Goal: Task Accomplishment & Management: Manage account settings

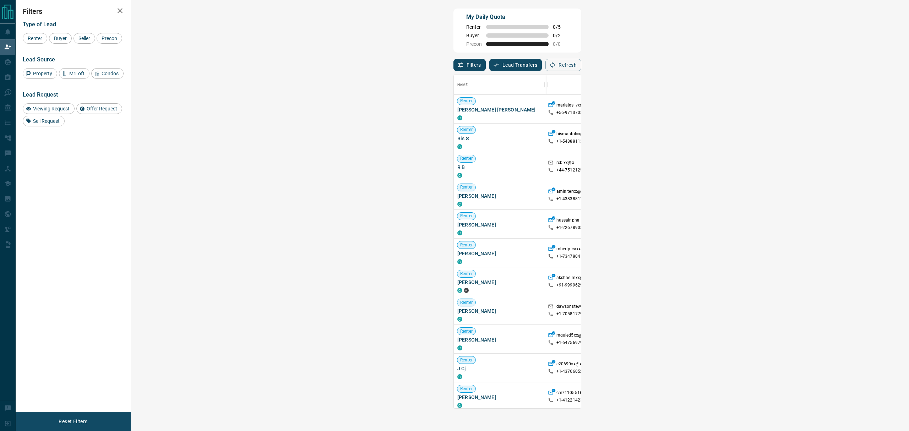
scroll to position [327, 755]
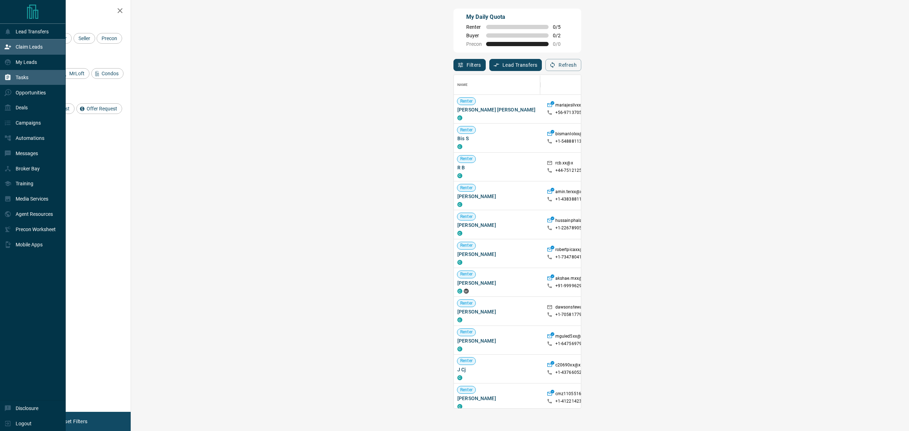
drag, startPoint x: 6, startPoint y: 62, endPoint x: 9, endPoint y: 76, distance: 14.6
click at [6, 62] on icon at bounding box center [8, 62] width 6 height 6
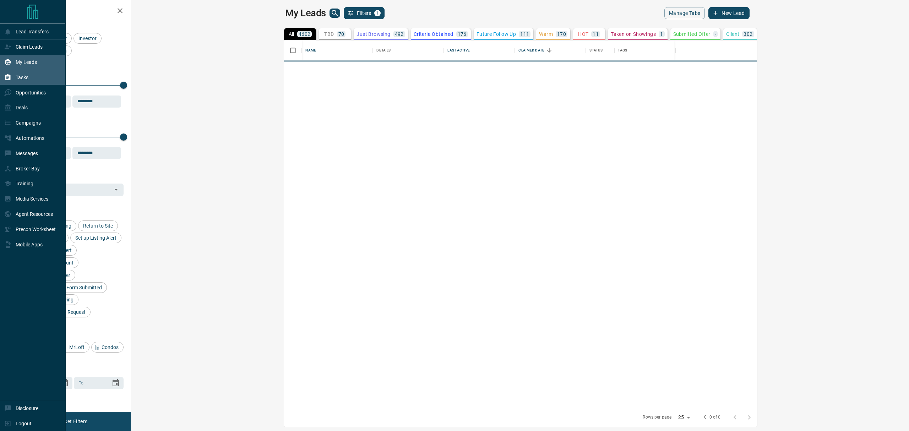
click at [9, 76] on icon at bounding box center [7, 77] width 7 height 7
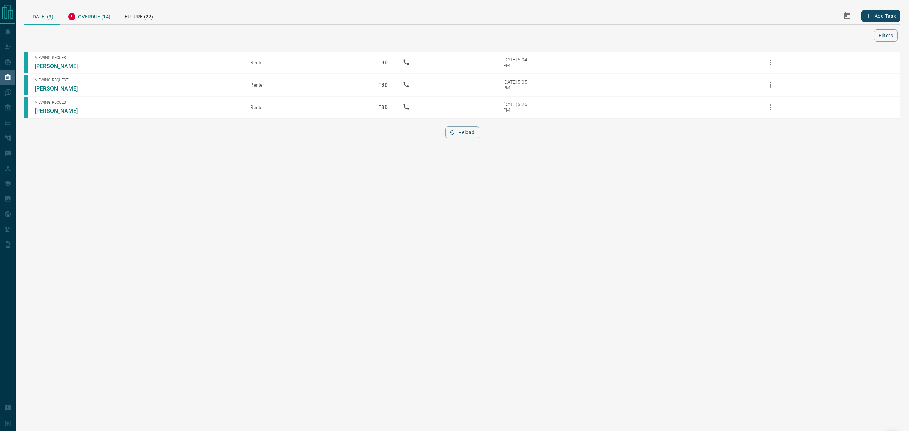
click at [70, 13] on icon at bounding box center [72, 16] width 9 height 9
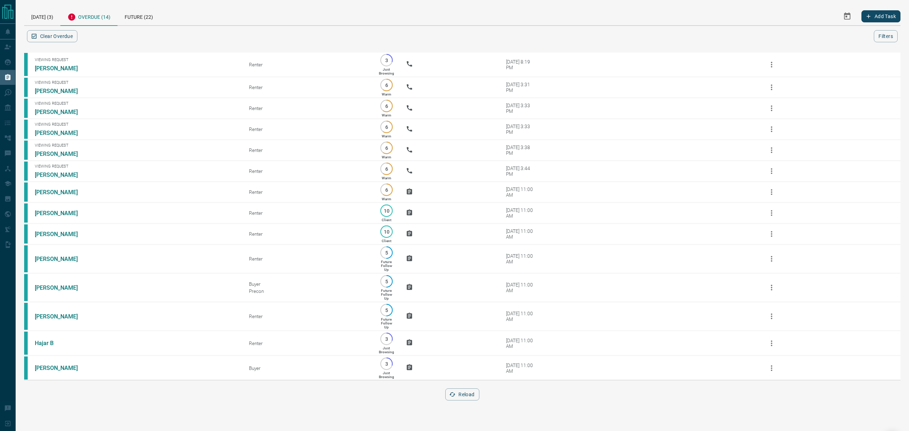
click at [458, 401] on button "Reload" at bounding box center [463, 395] width 34 height 12
click at [461, 401] on button "Reload" at bounding box center [463, 395] width 34 height 12
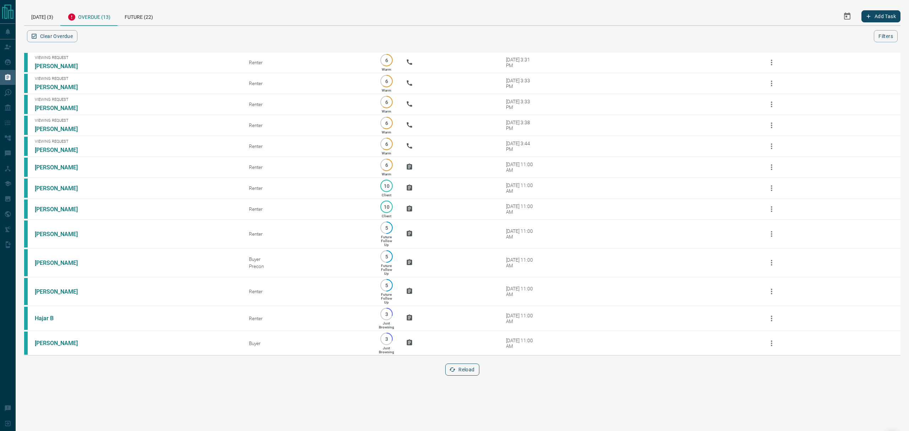
click at [469, 376] on button "Reload" at bounding box center [463, 370] width 34 height 12
click at [41, 15] on div "Today (3)" at bounding box center [42, 16] width 36 height 18
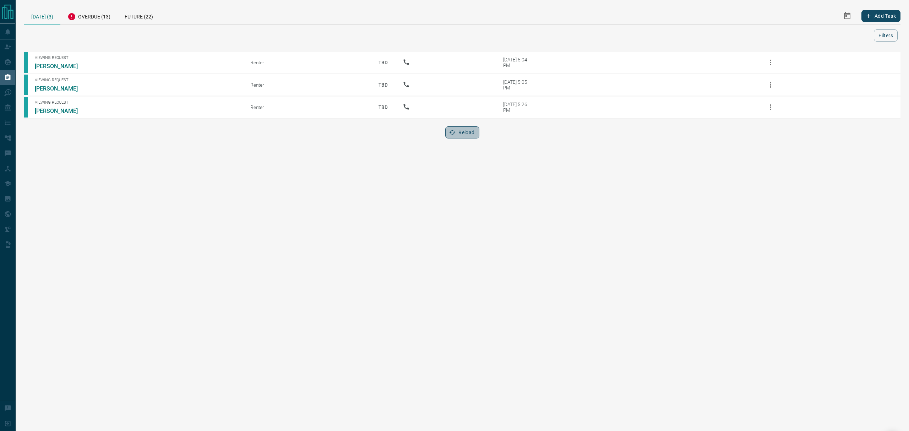
click at [461, 133] on button "Reload" at bounding box center [463, 132] width 34 height 12
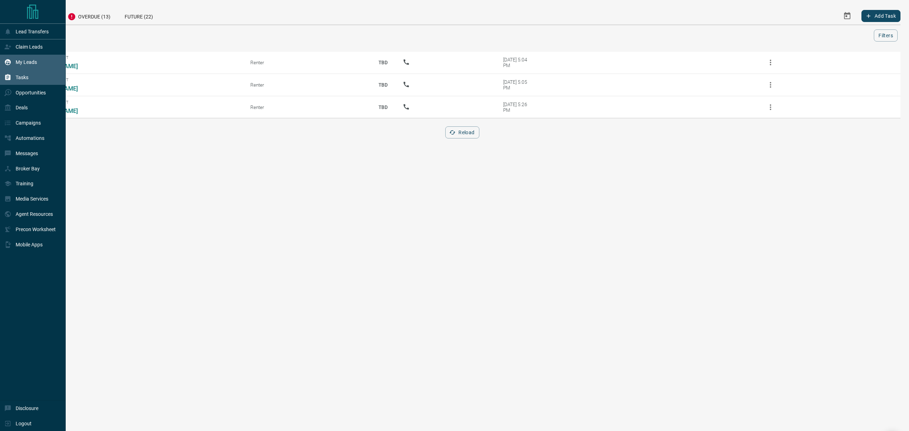
click at [13, 63] on div "My Leads" at bounding box center [20, 62] width 33 height 12
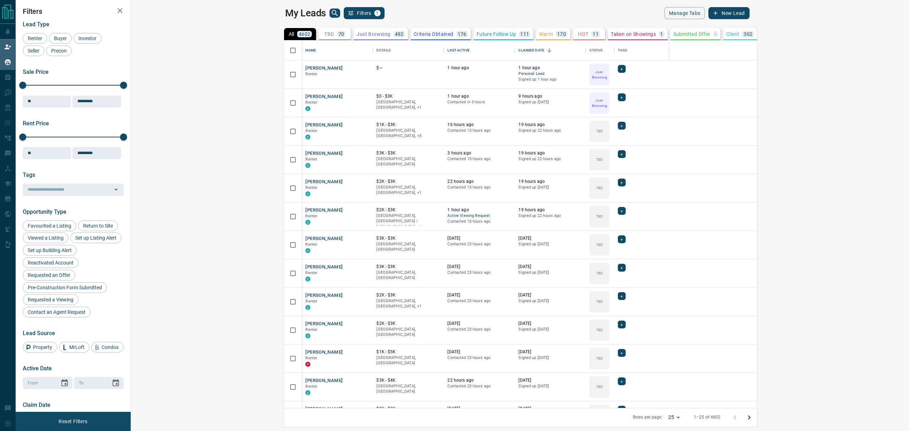
scroll to position [360, 768]
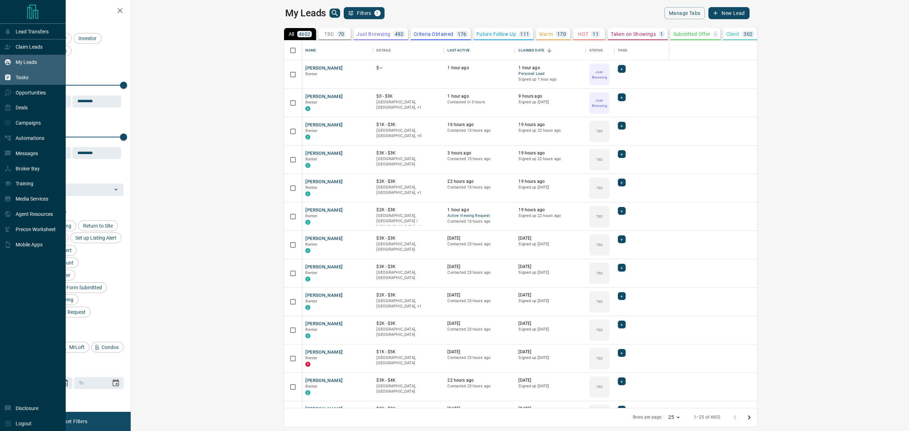
click at [3, 83] on div "Tasks" at bounding box center [33, 77] width 66 height 15
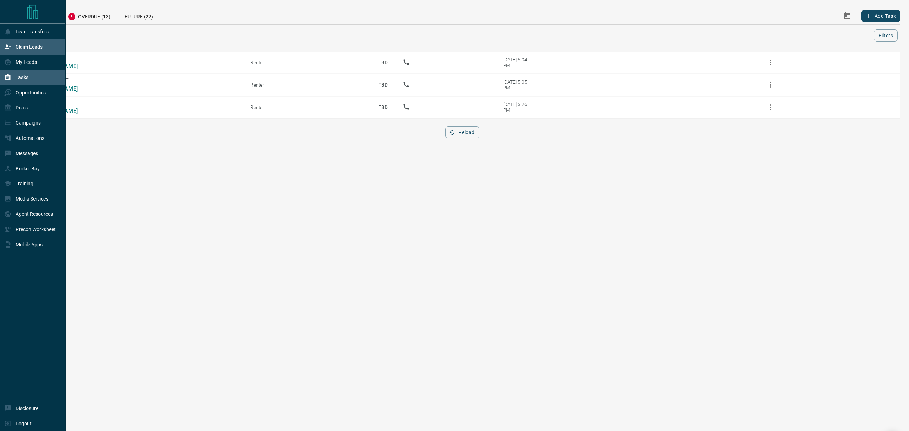
click at [27, 50] on p "Claim Leads" at bounding box center [29, 47] width 27 height 6
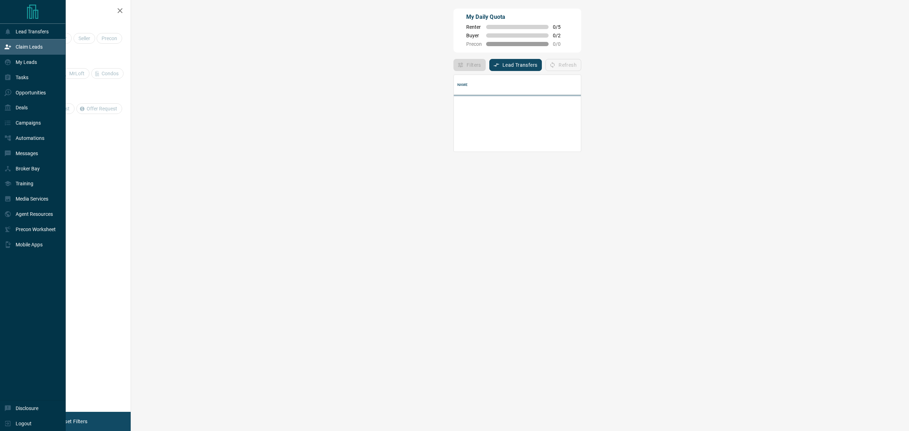
scroll to position [70, 755]
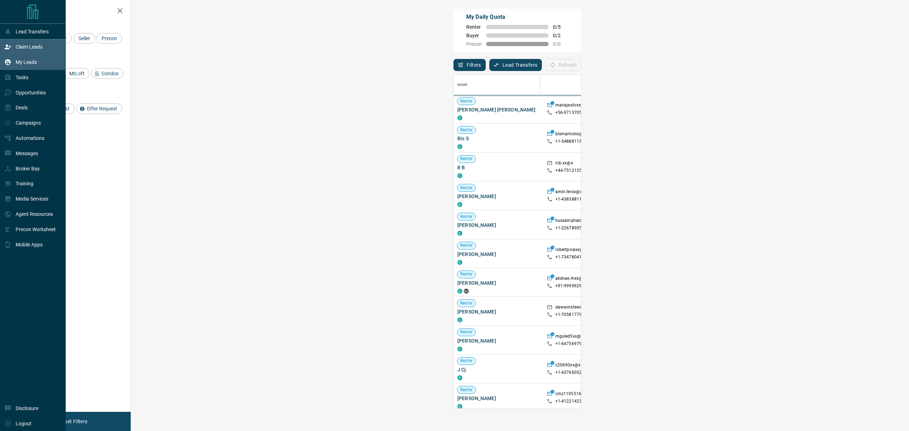
click at [31, 60] on div "My Leads" at bounding box center [20, 62] width 33 height 12
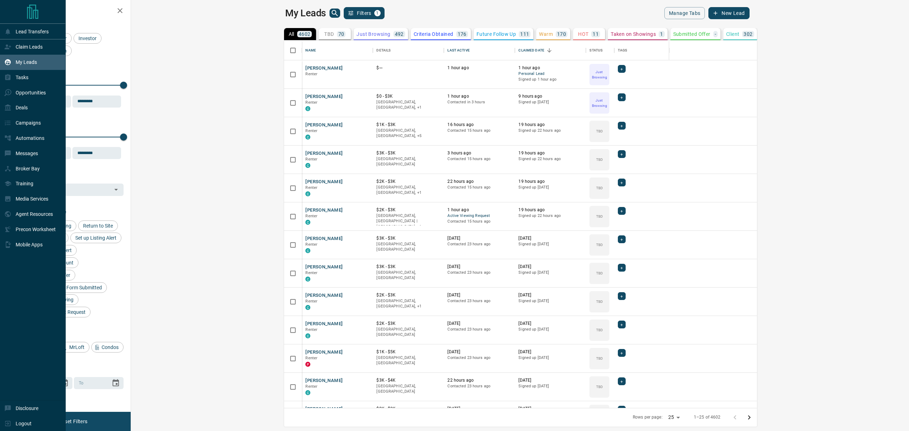
scroll to position [360, 768]
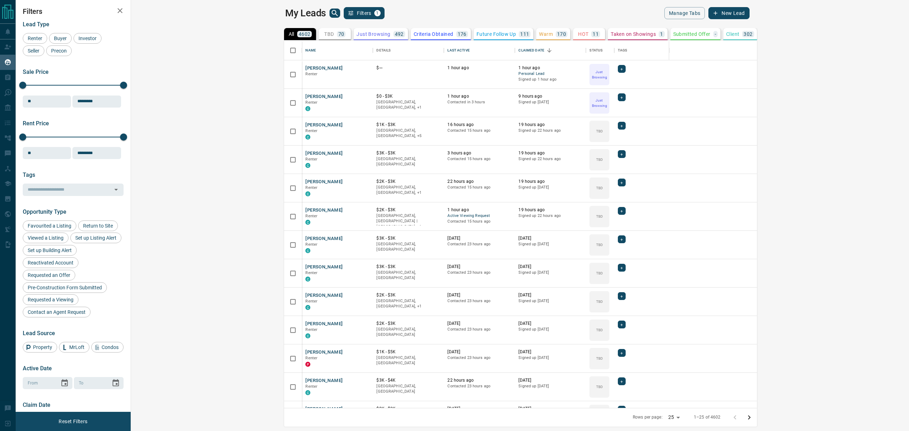
click at [319, 30] on button "TBD 70" at bounding box center [335, 34] width 32 height 12
drag, startPoint x: 208, startPoint y: 33, endPoint x: 187, endPoint y: 33, distance: 21.7
click at [357, 33] on p "Just Browsing" at bounding box center [374, 34] width 34 height 5
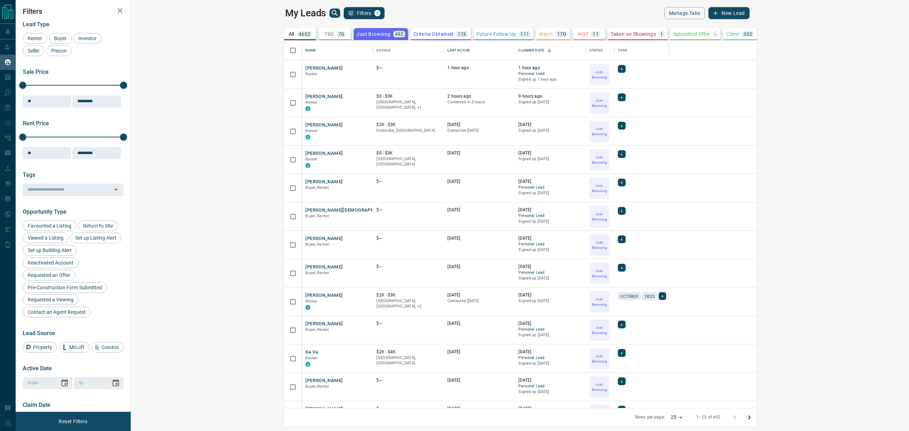
click at [337, 33] on div "70" at bounding box center [341, 34] width 9 height 6
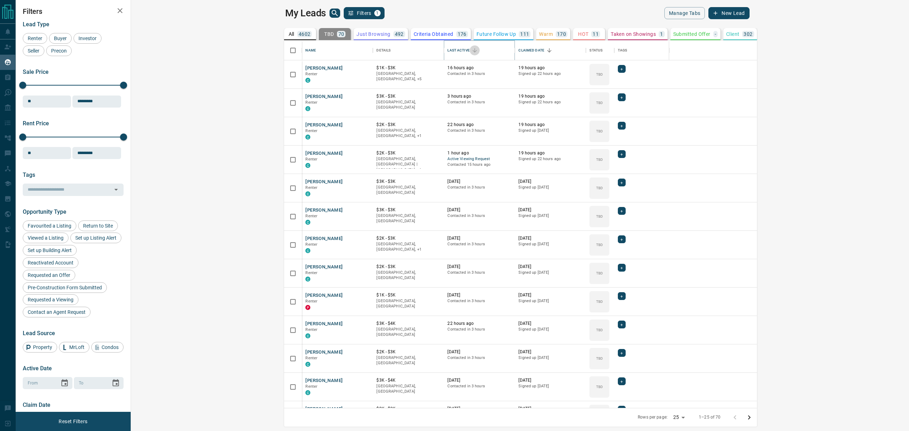
click at [473, 50] on icon "Sort" at bounding box center [475, 50] width 4 height 4
click at [472, 50] on icon "Sort" at bounding box center [475, 50] width 6 height 6
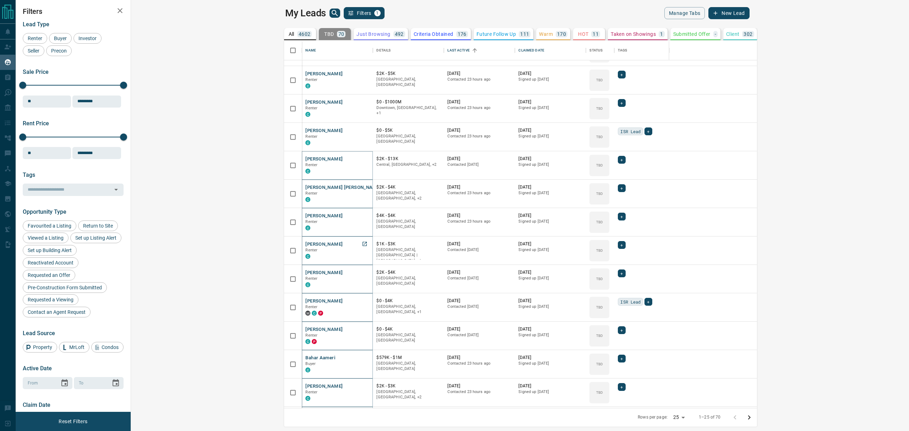
scroll to position [0, 0]
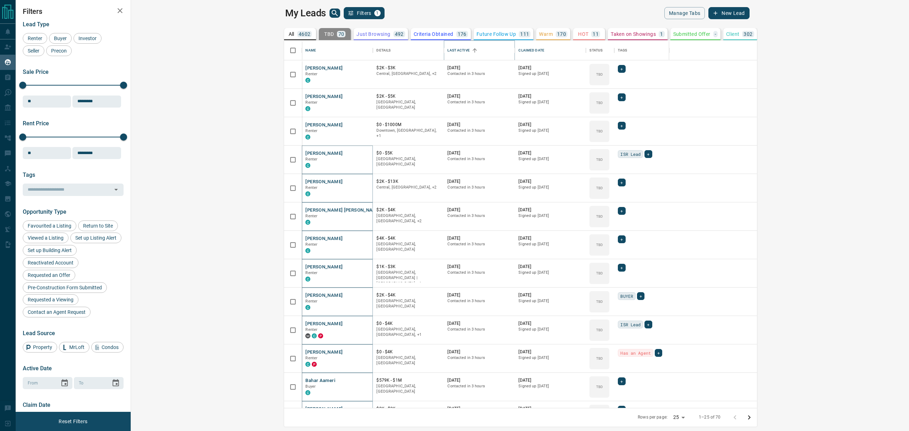
click at [472, 49] on icon "Sort" at bounding box center [475, 50] width 6 height 6
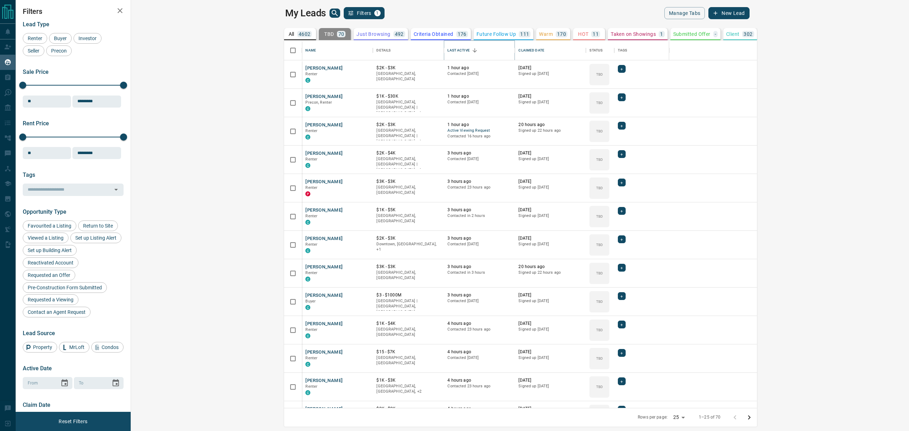
click at [472, 50] on icon "Sort" at bounding box center [475, 50] width 6 height 6
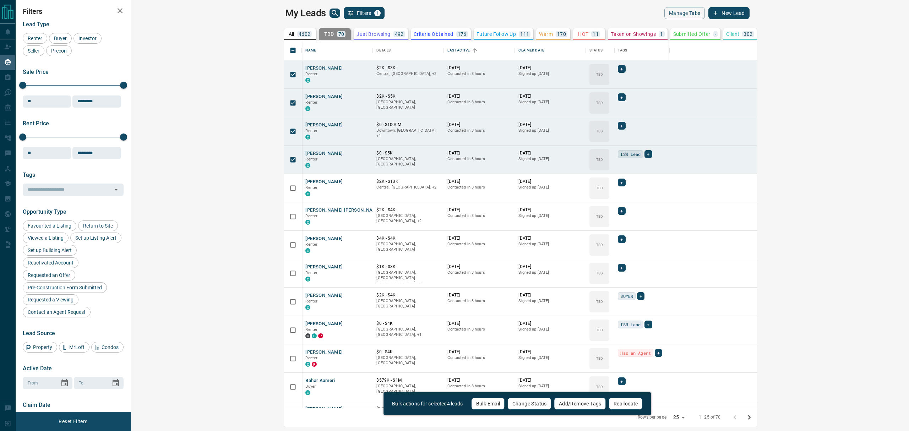
click at [540, 402] on button "Change Status" at bounding box center [530, 404] width 44 height 12
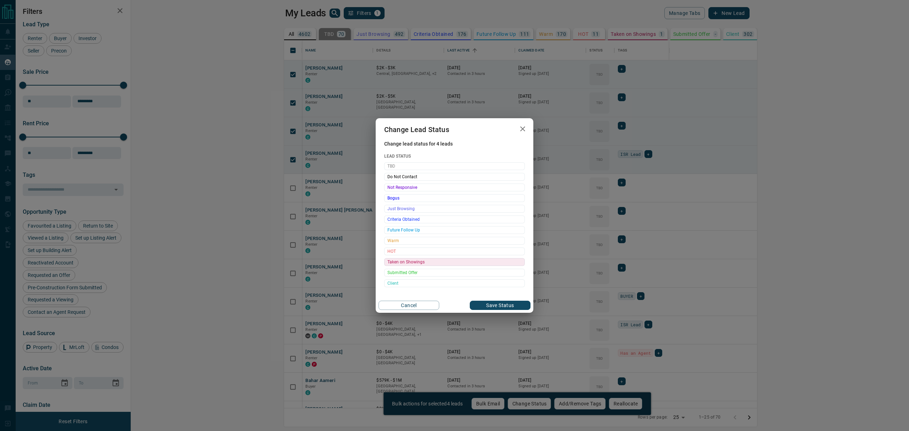
click at [417, 262] on span "Taken on Showings" at bounding box center [455, 262] width 134 height 7
click at [411, 188] on span "Not Responsive" at bounding box center [455, 187] width 134 height 7
click at [497, 306] on button "Save Status" at bounding box center [500, 305] width 61 height 9
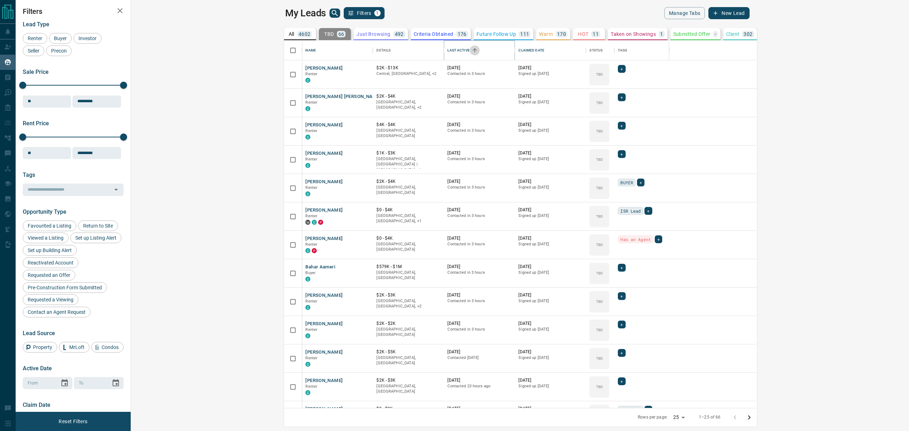
click at [472, 50] on icon "Sort" at bounding box center [475, 50] width 6 height 6
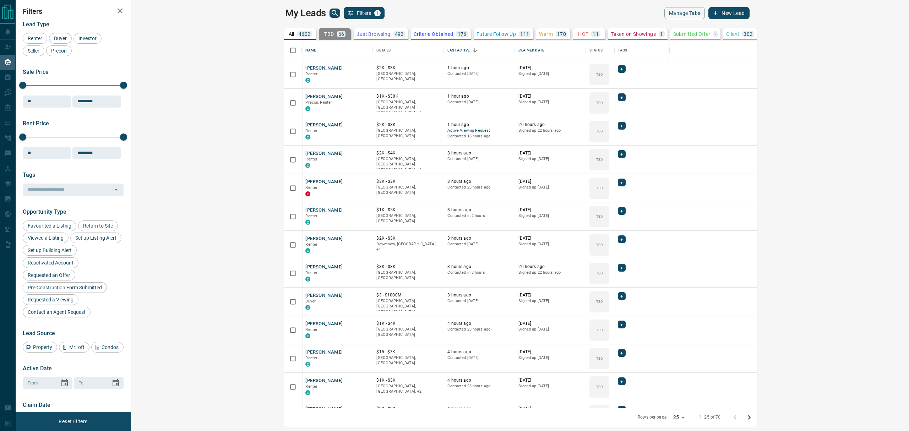
click at [285, 11] on div "My Leads Filters 1" at bounding box center [401, 13] width 232 height 12
click at [546, 53] on icon "Sort" at bounding box center [549, 50] width 6 height 6
click at [546, 50] on icon "Sort" at bounding box center [549, 50] width 6 height 6
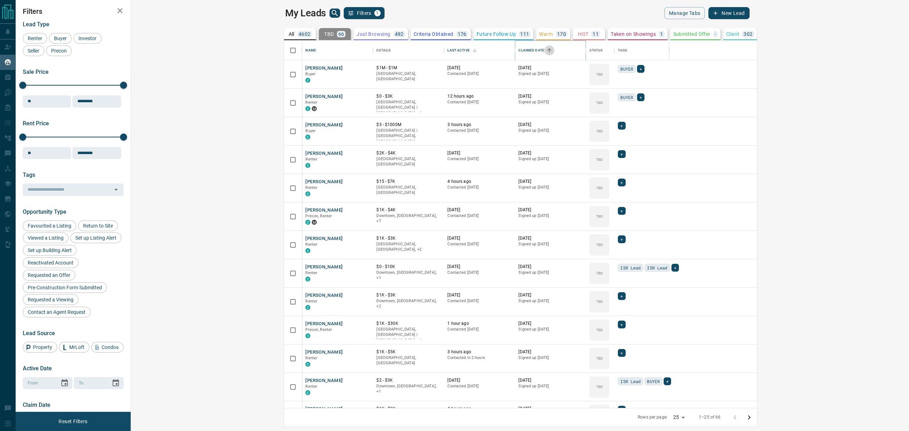
click at [546, 50] on icon "Sort" at bounding box center [549, 50] width 6 height 6
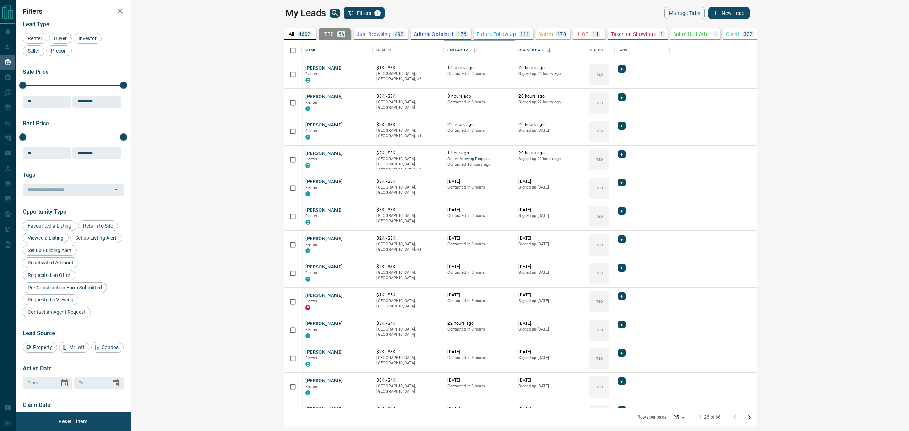
click at [472, 50] on icon "Sort" at bounding box center [475, 50] width 6 height 6
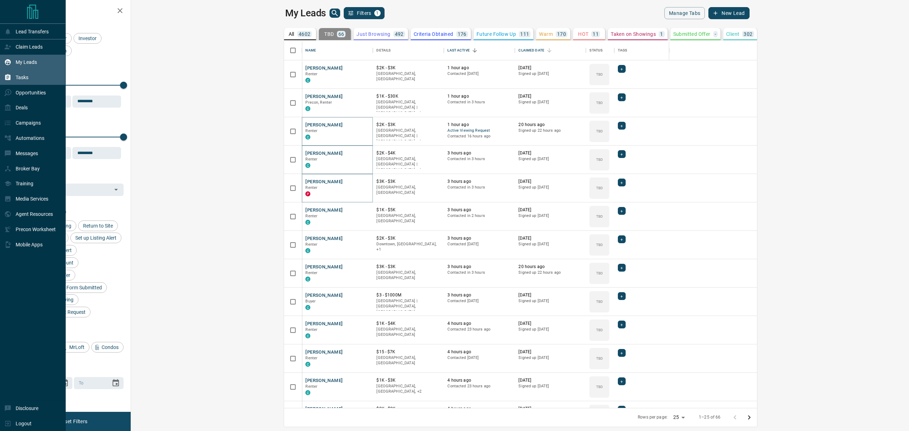
click at [8, 83] on div "Tasks" at bounding box center [16, 78] width 24 height 12
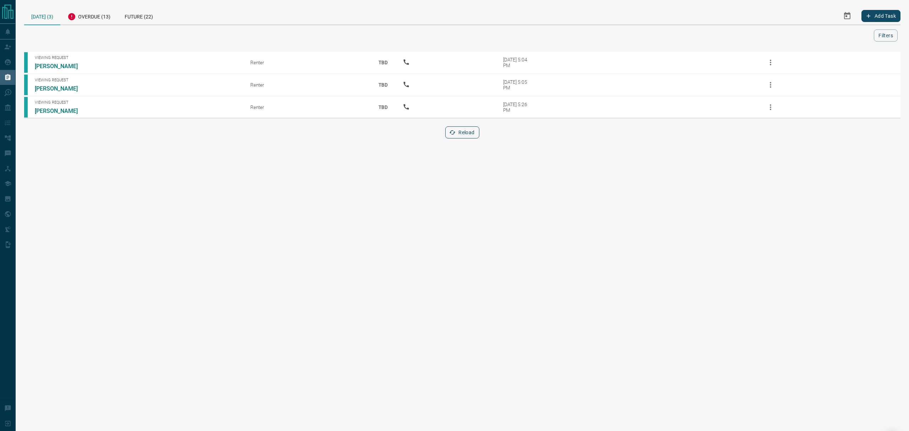
click at [471, 131] on button "Reload" at bounding box center [463, 132] width 34 height 12
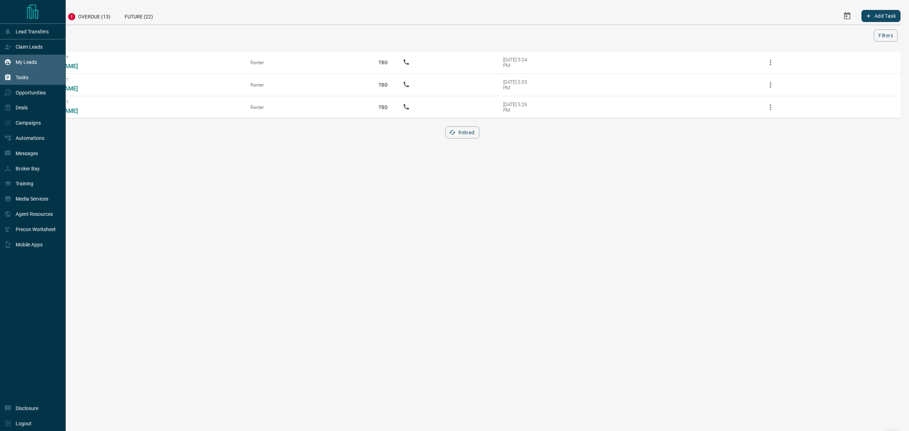
click at [11, 63] on icon at bounding box center [7, 62] width 7 height 7
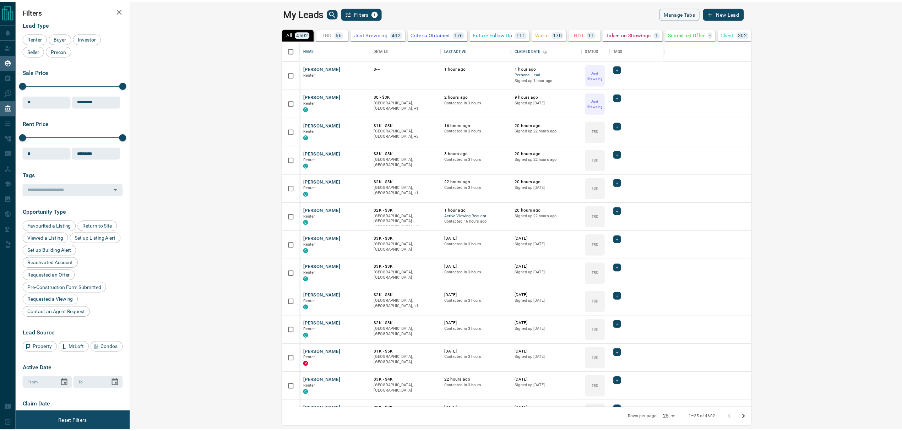
scroll to position [360, 768]
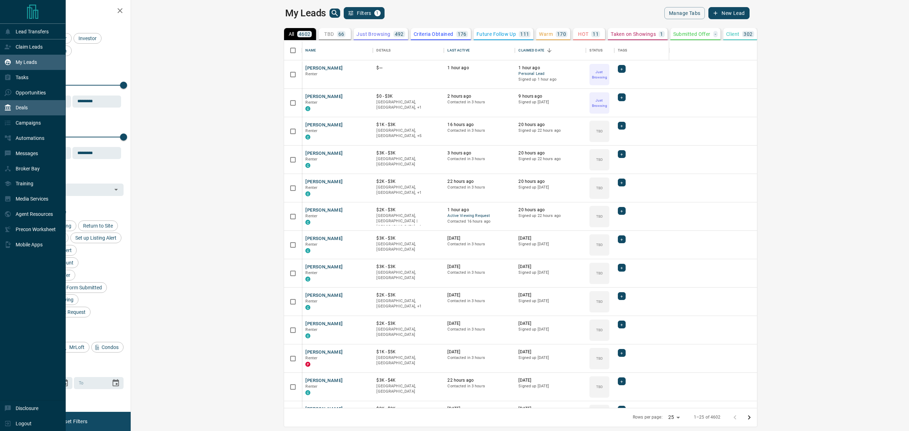
click at [3, 109] on div "Deals" at bounding box center [33, 107] width 66 height 15
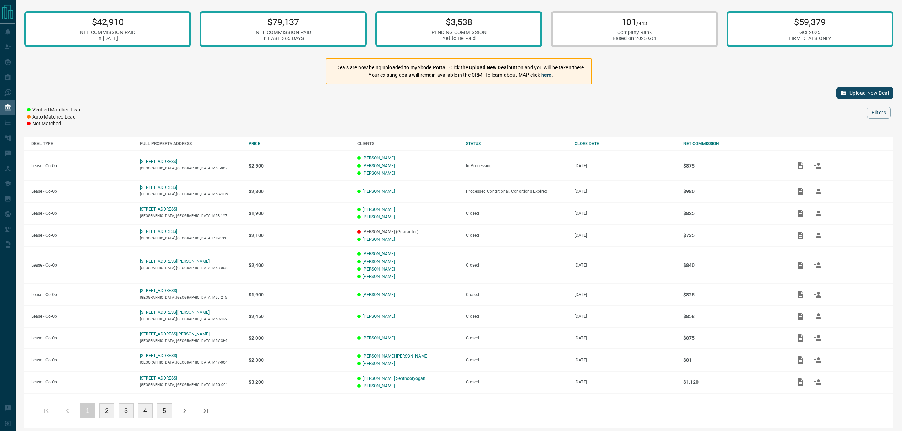
click at [313, 73] on div "$42,910 NET COMMISSION PAID in 2025 $79,137 NET COMMISSION PAID in LAST 365 DAY…" at bounding box center [459, 217] width 887 height 435
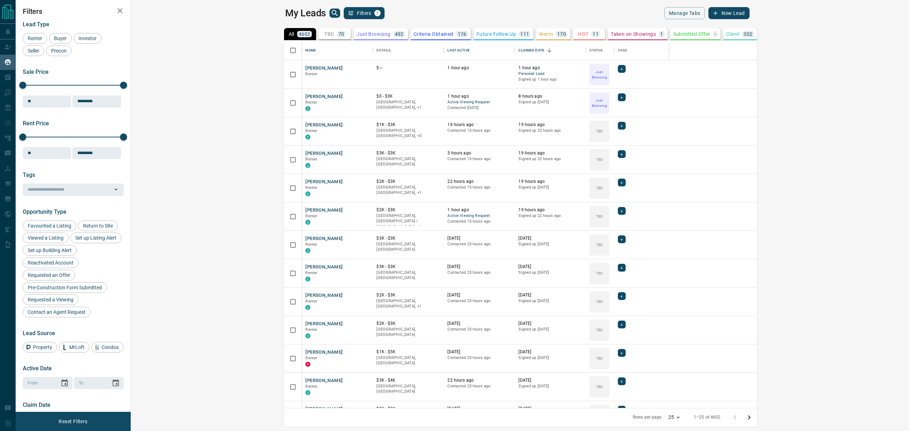
scroll to position [360, 768]
